Goal: Navigation & Orientation: Find specific page/section

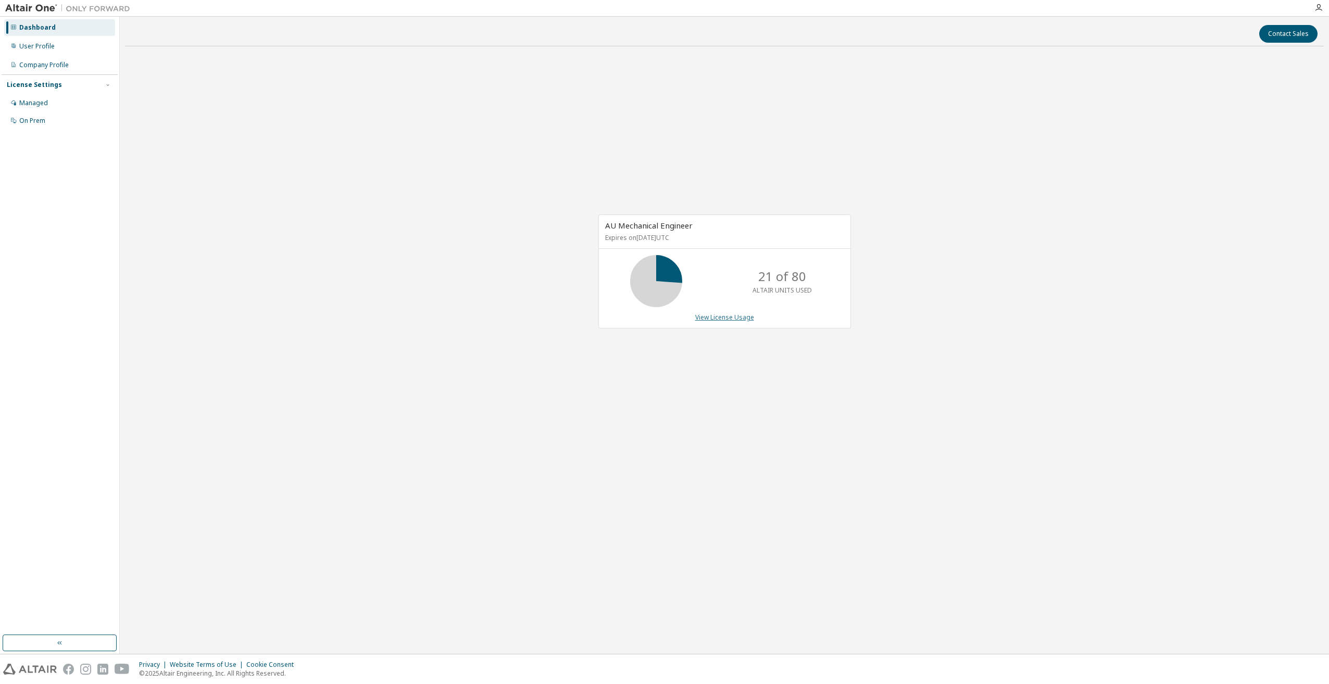
click at [717, 321] on link "View License Usage" at bounding box center [724, 317] width 59 height 9
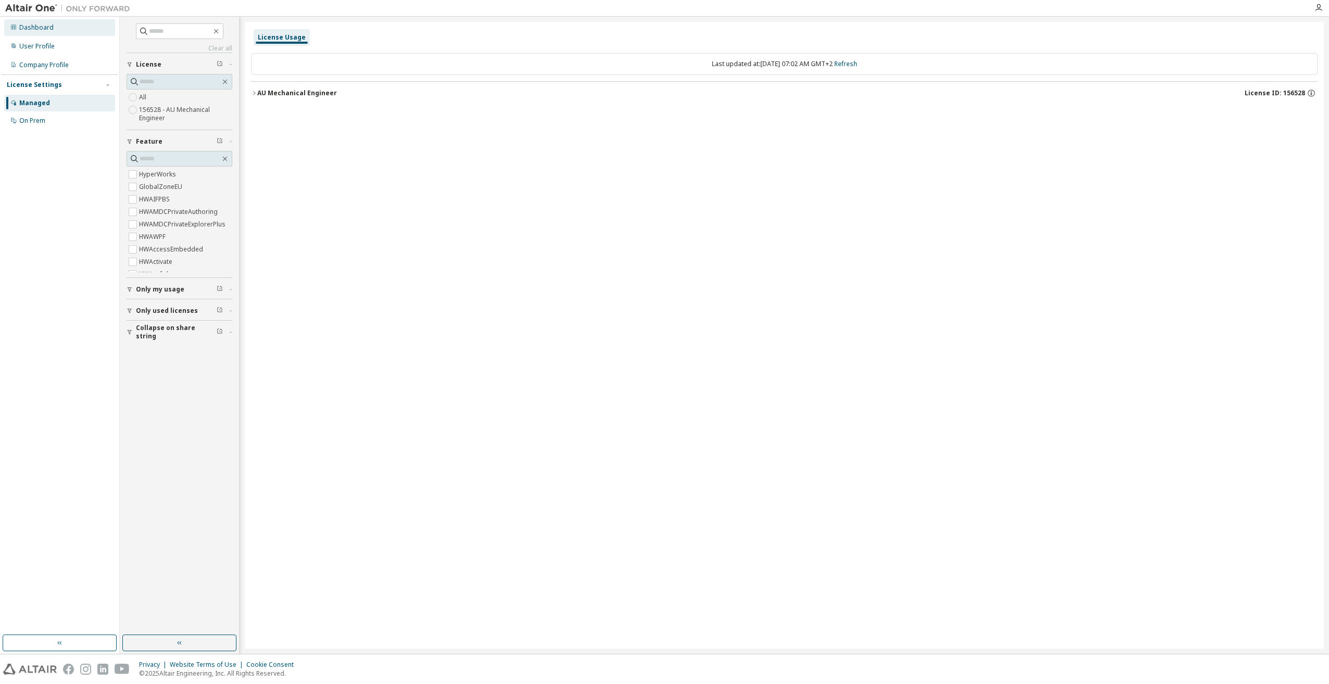
click at [44, 27] on div "Dashboard" at bounding box center [36, 27] width 34 height 8
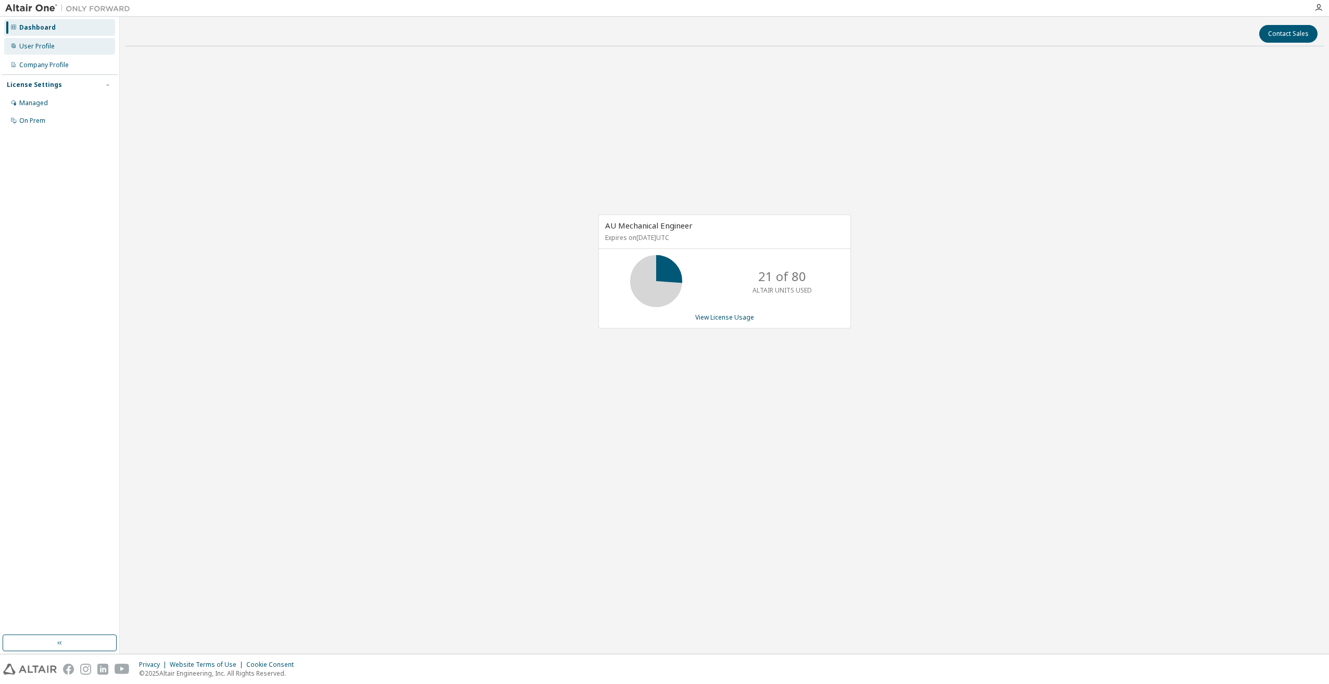
click at [45, 49] on div "User Profile" at bounding box center [36, 46] width 35 height 8
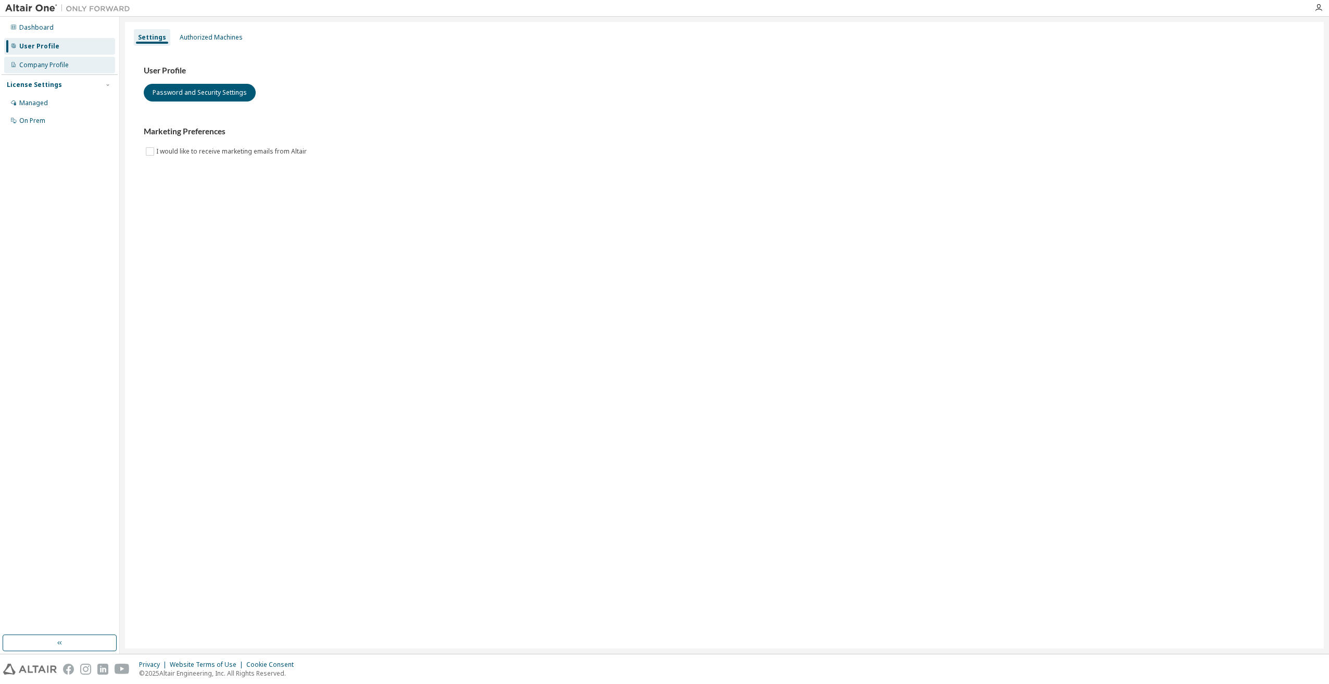
click at [45, 73] on div "Company Profile" at bounding box center [59, 65] width 111 height 17
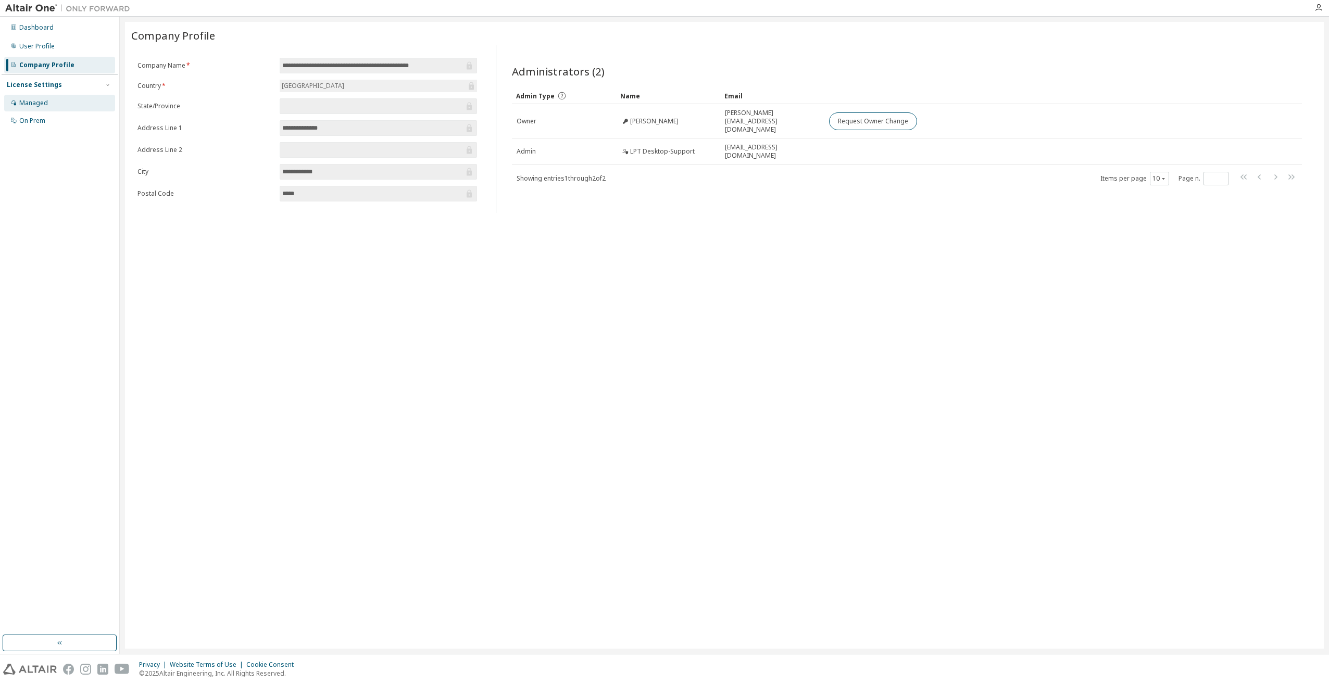
click at [42, 105] on div "Managed" at bounding box center [33, 103] width 29 height 8
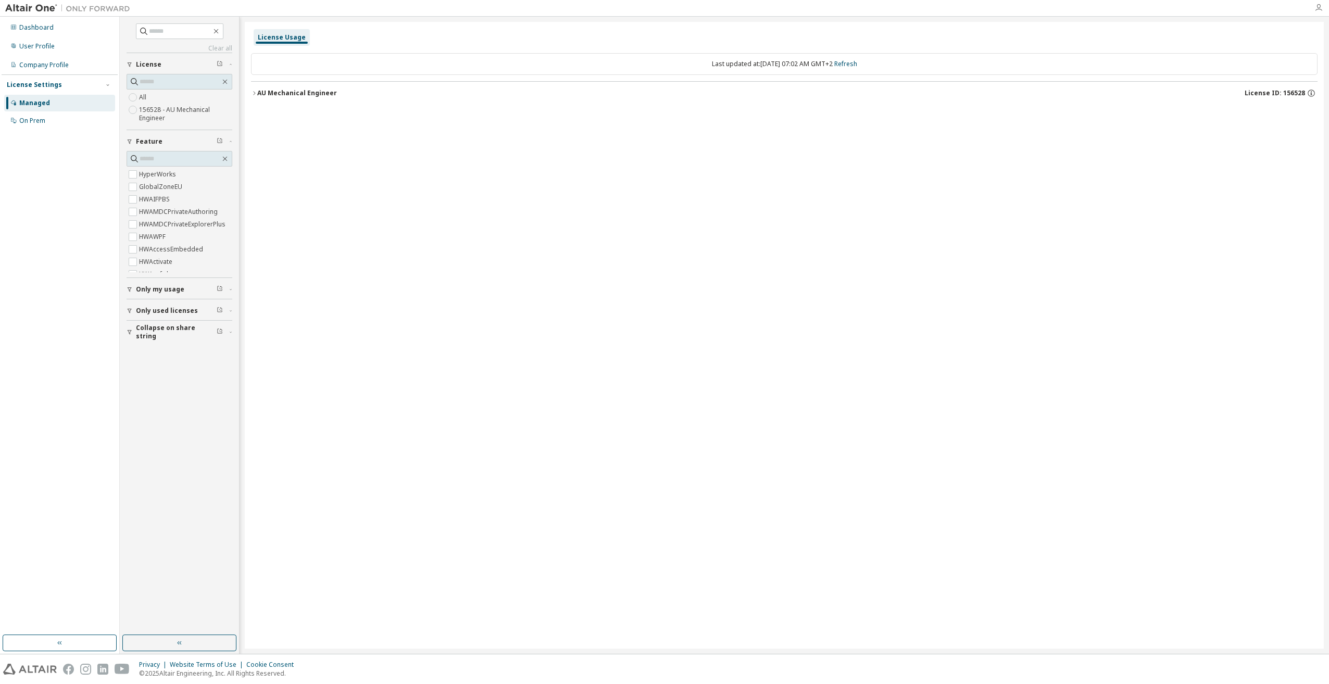
click at [1315, 7] on icon "button" at bounding box center [1318, 8] width 8 height 8
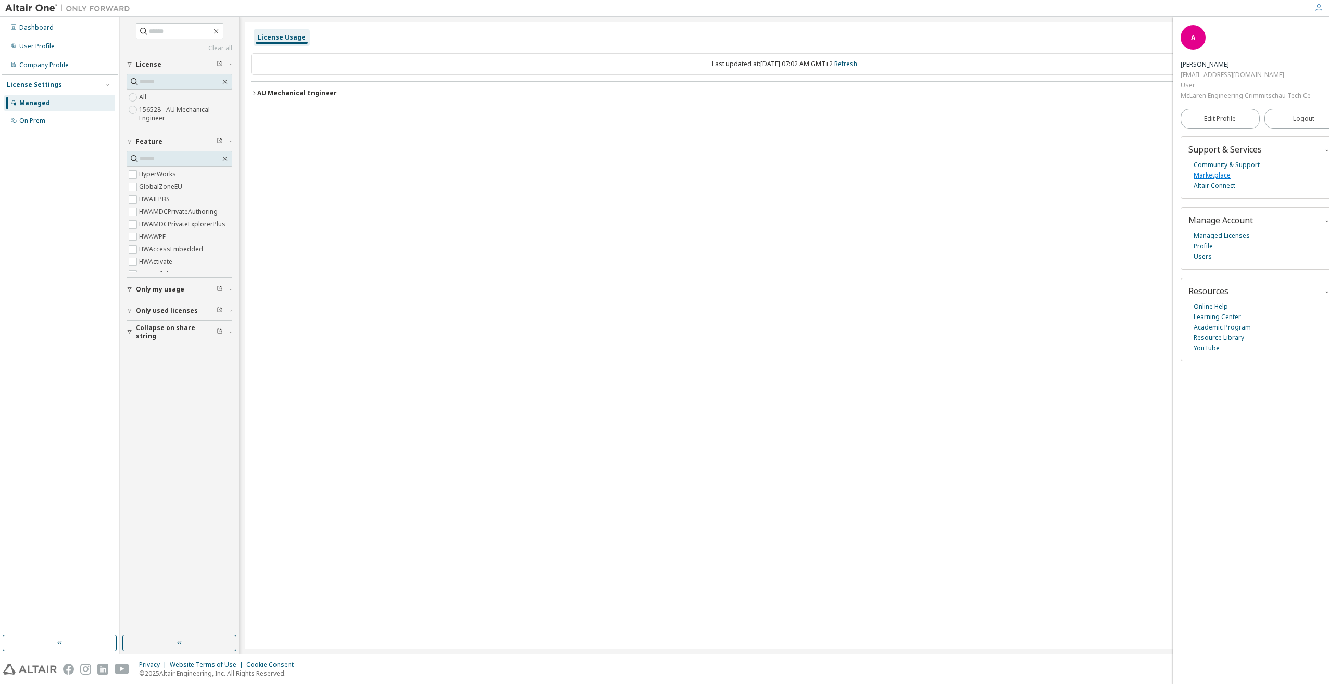
click at [1225, 176] on link "Marketplace" at bounding box center [1211, 175] width 37 height 10
